Goal: Contribute content: Contribute content

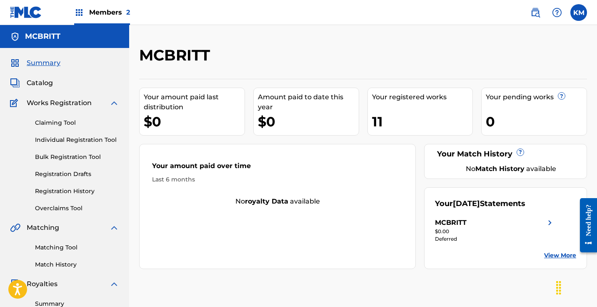
click at [61, 122] on link "Claiming Tool" at bounding box center [77, 122] width 84 height 9
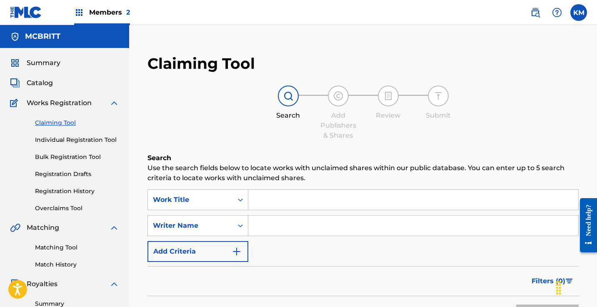
click at [43, 84] on span "Catalog" at bounding box center [40, 83] width 26 height 10
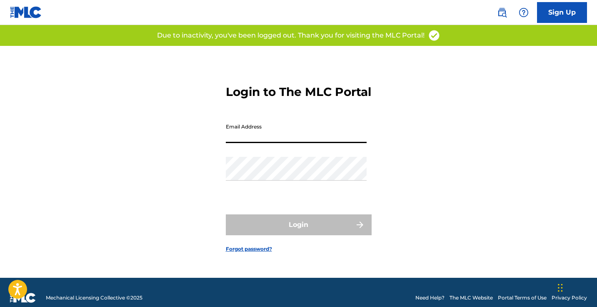
click at [292, 143] on input "Email Address" at bounding box center [296, 131] width 141 height 24
type input "Kmercial.biz@gmail.com"
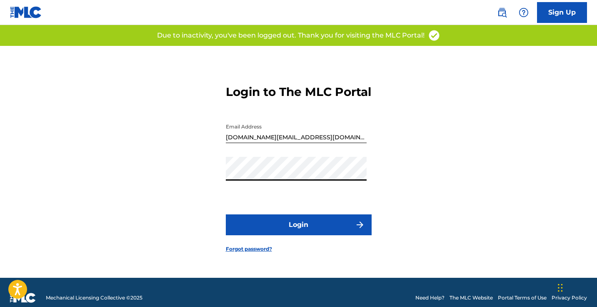
click at [286, 235] on button "Login" at bounding box center [299, 224] width 146 height 21
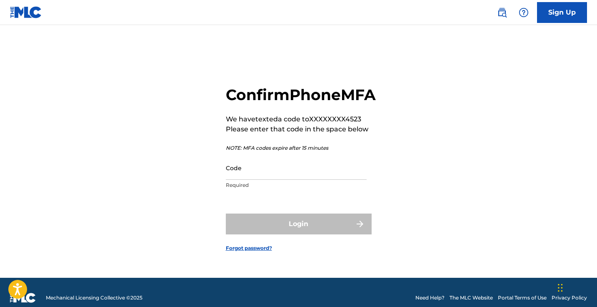
click at [280, 175] on input "Code" at bounding box center [296, 168] width 141 height 24
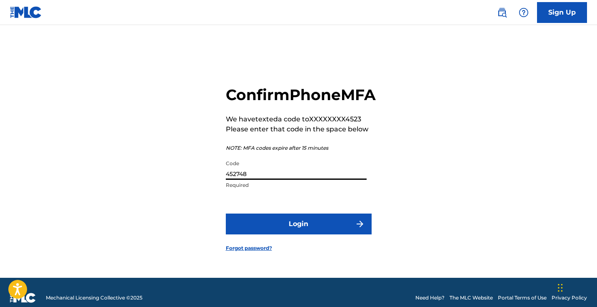
type input "452748"
click at [295, 232] on button "Login" at bounding box center [299, 223] width 146 height 21
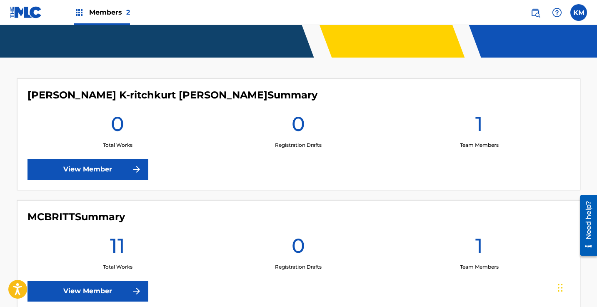
scroll to position [199, 0]
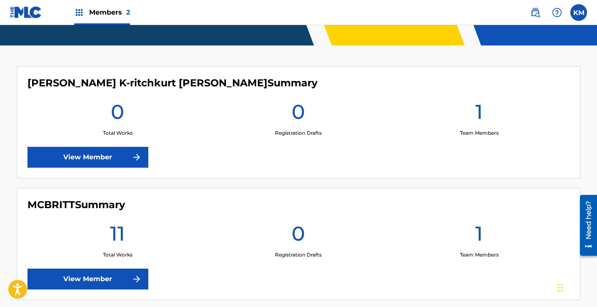
click at [100, 275] on link "View Member" at bounding box center [88, 278] width 121 height 21
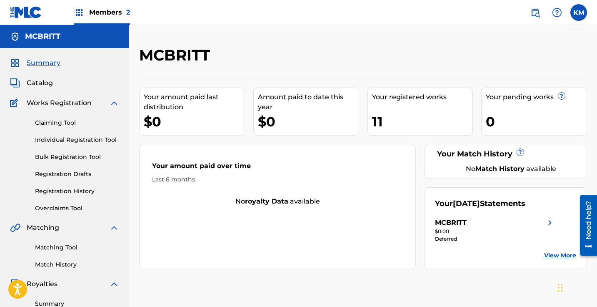
click at [41, 78] on span "Catalog" at bounding box center [40, 83] width 26 height 10
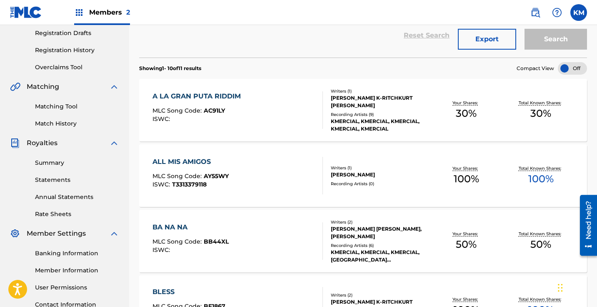
scroll to position [145, 0]
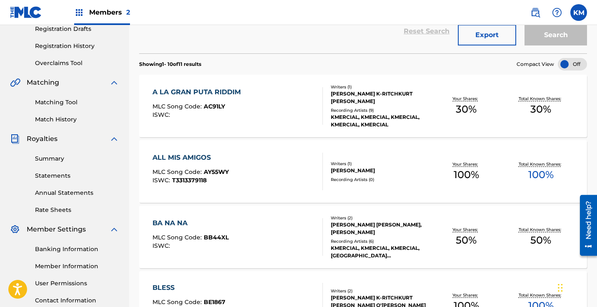
click at [361, 108] on div "Recording Artists ( 9 )" at bounding box center [380, 110] width 98 height 6
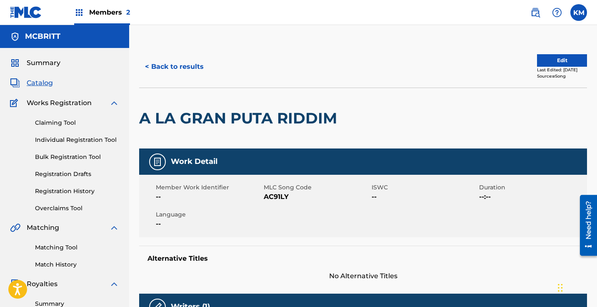
click at [169, 69] on button "< Back to results" at bounding box center [174, 66] width 70 height 21
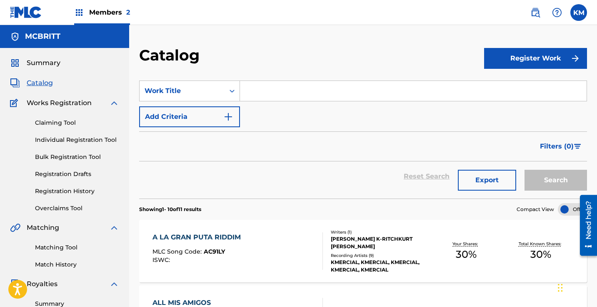
click at [521, 62] on button "Register Work" at bounding box center [535, 58] width 103 height 21
click at [518, 84] on link "Individual" at bounding box center [535, 85] width 103 height 20
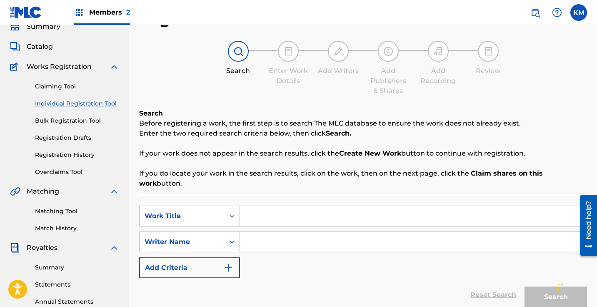
scroll to position [35, 0]
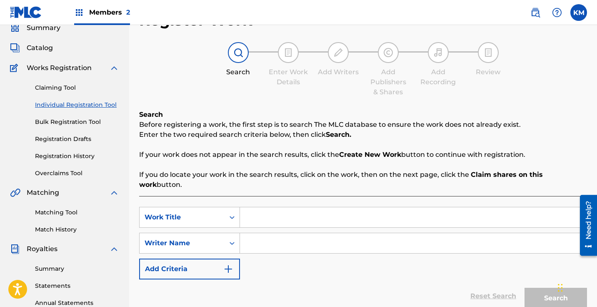
click at [260, 208] on input "Search Form" at bounding box center [413, 217] width 347 height 20
type input "Stay Strong"
click at [278, 237] on input "Search Form" at bounding box center [413, 243] width 347 height 20
click at [230, 237] on div "Search Form" at bounding box center [232, 242] width 15 height 15
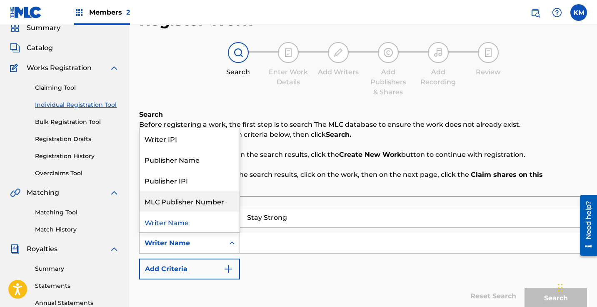
click at [304, 233] on input "Search Form" at bounding box center [413, 243] width 347 height 20
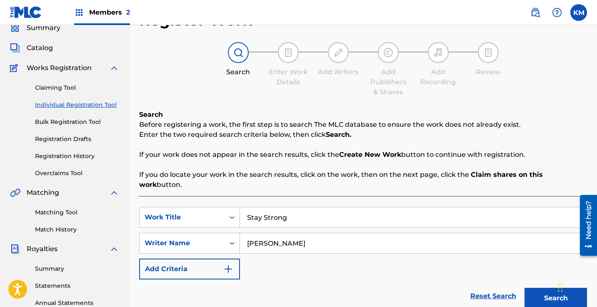
type input "Kevin McKenzie"
click at [547, 290] on button "Search" at bounding box center [556, 298] width 63 height 21
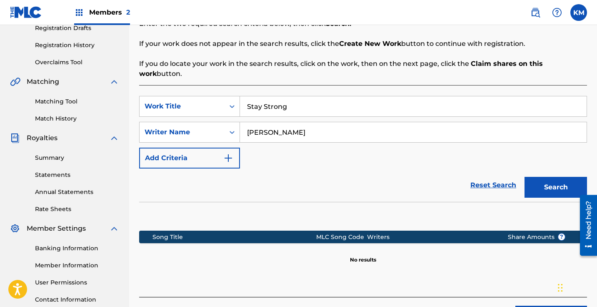
scroll to position [146, 0]
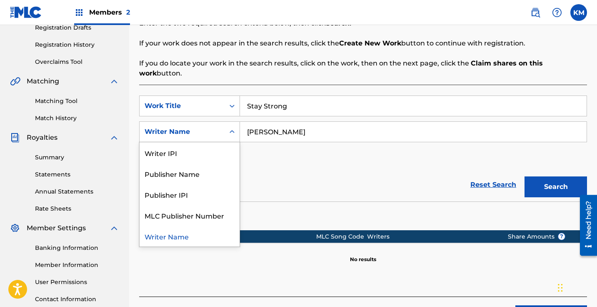
click at [228, 128] on div "Search Form" at bounding box center [232, 131] width 15 height 15
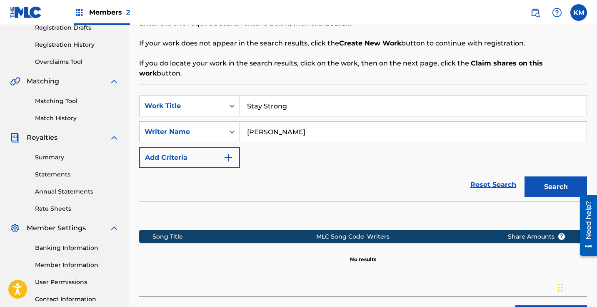
click at [282, 174] on div "Reset Search Search" at bounding box center [363, 184] width 448 height 33
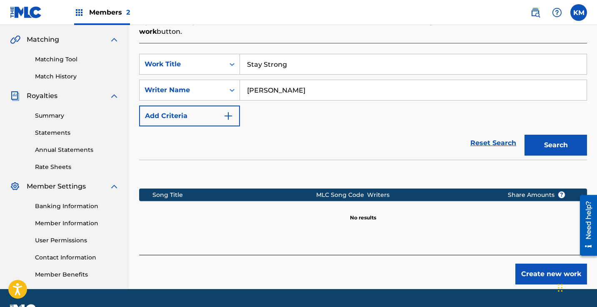
scroll to position [210, 0]
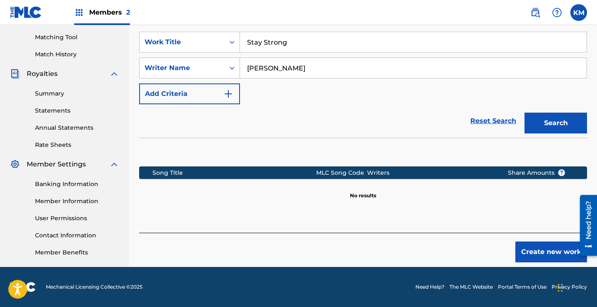
click at [536, 242] on button "Create new work" at bounding box center [551, 251] width 72 height 21
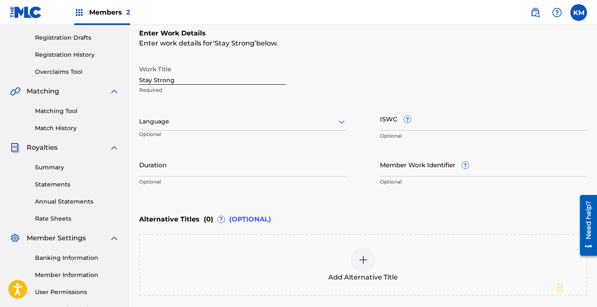
scroll to position [75, 0]
